Goal: Task Accomplishment & Management: Use online tool/utility

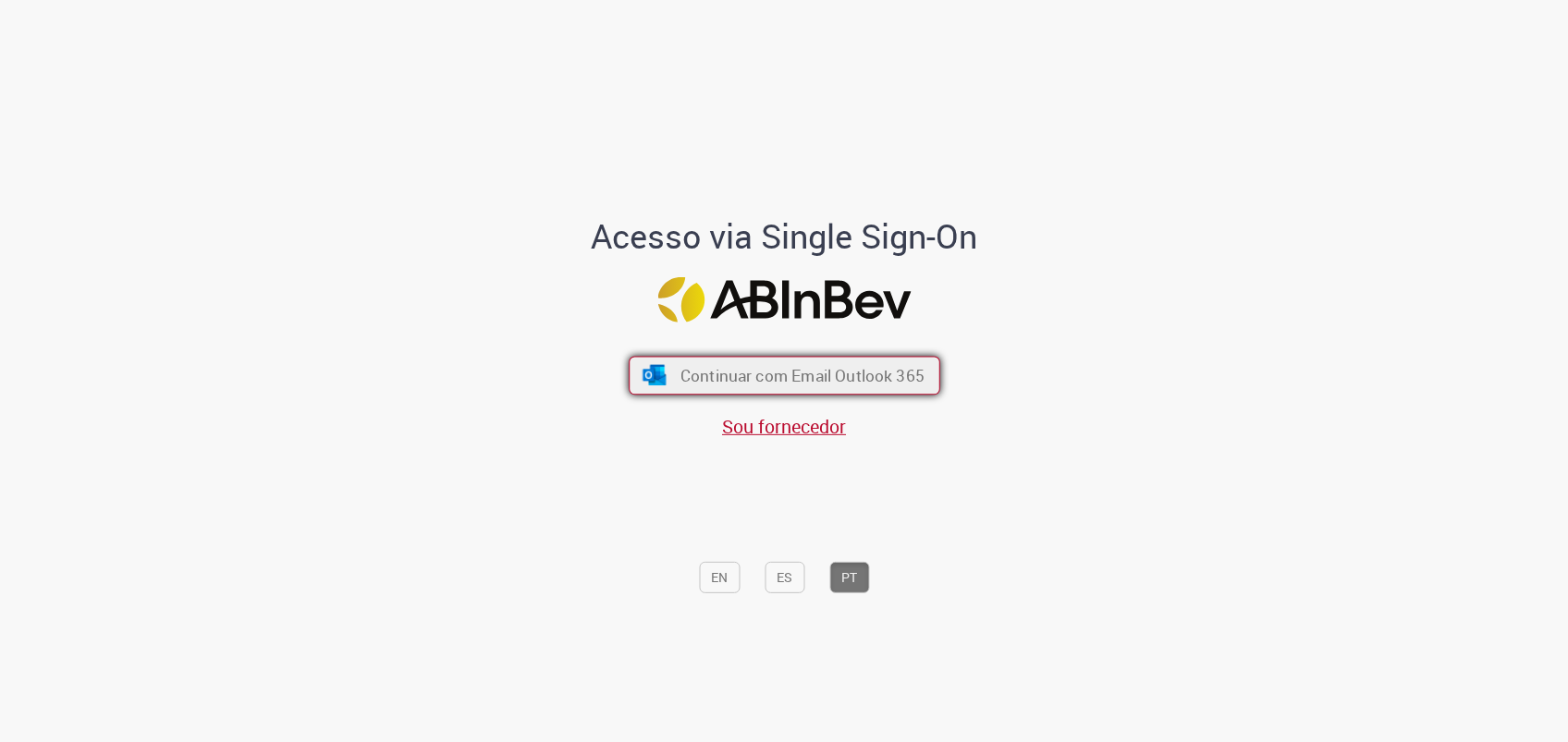
click at [818, 380] on span "Continuar com Email Outlook 365" at bounding box center [801, 375] width 244 height 21
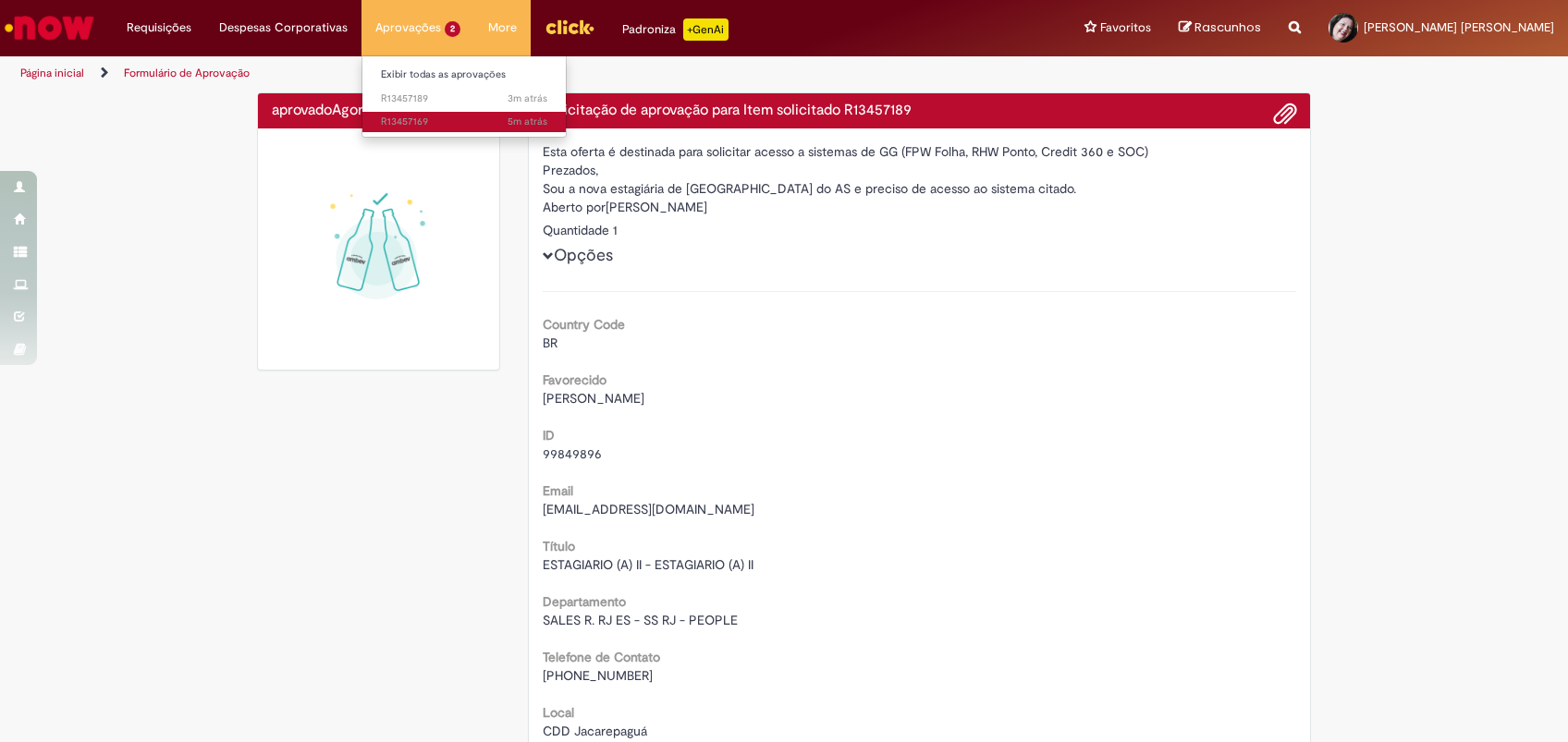
click at [411, 116] on span "5m atrás 5 minutos atrás R13457169" at bounding box center [464, 122] width 166 height 15
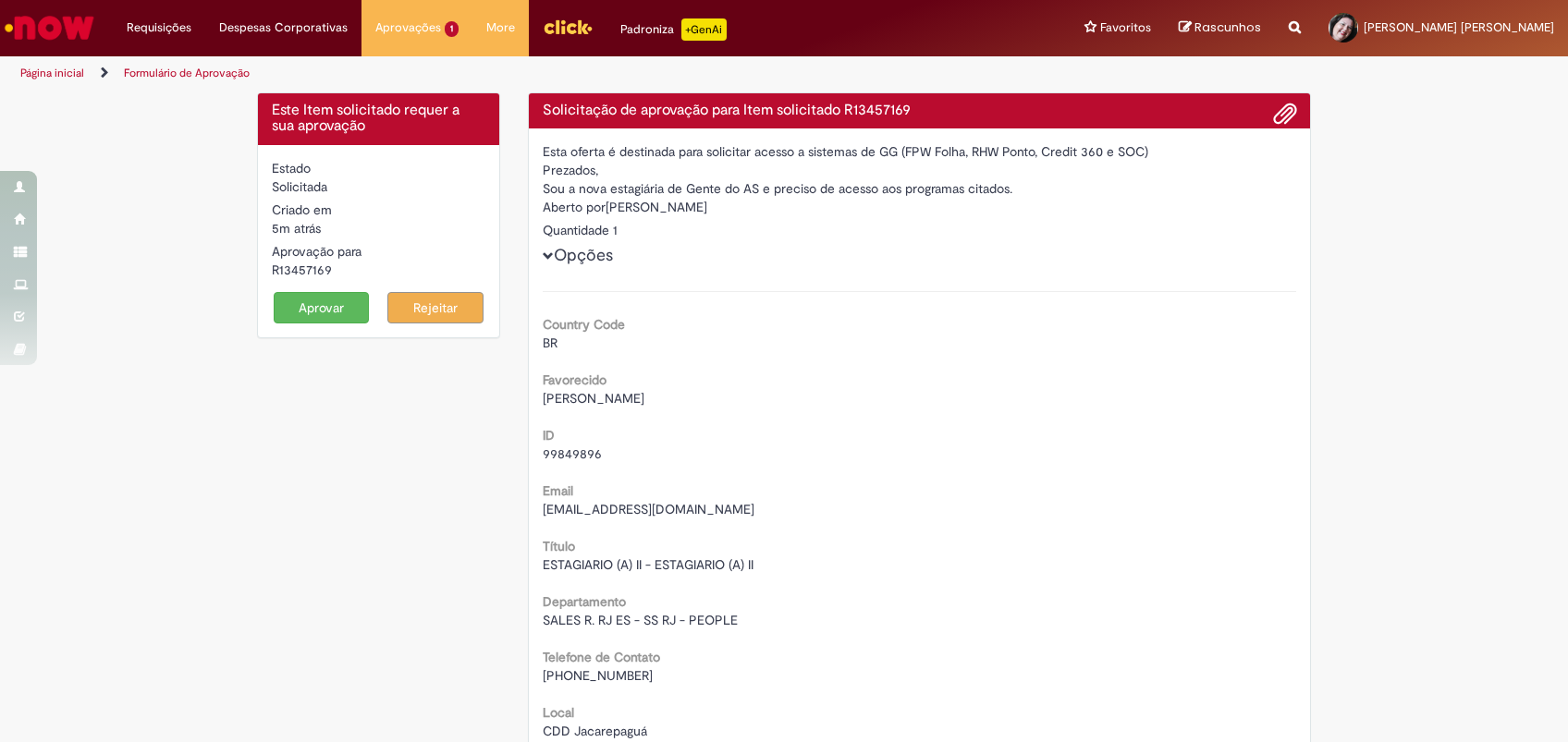
click at [330, 295] on button "Aprovar" at bounding box center [322, 307] width 96 height 31
